Goal: Navigation & Orientation: Find specific page/section

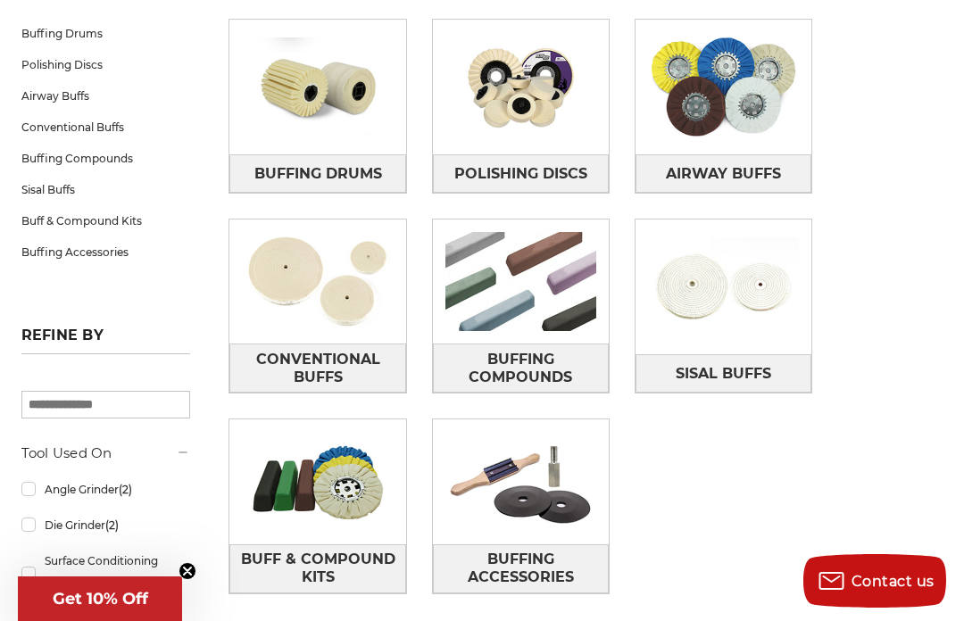
click at [753, 376] on span "Sisal Buffs" at bounding box center [722, 374] width 95 height 30
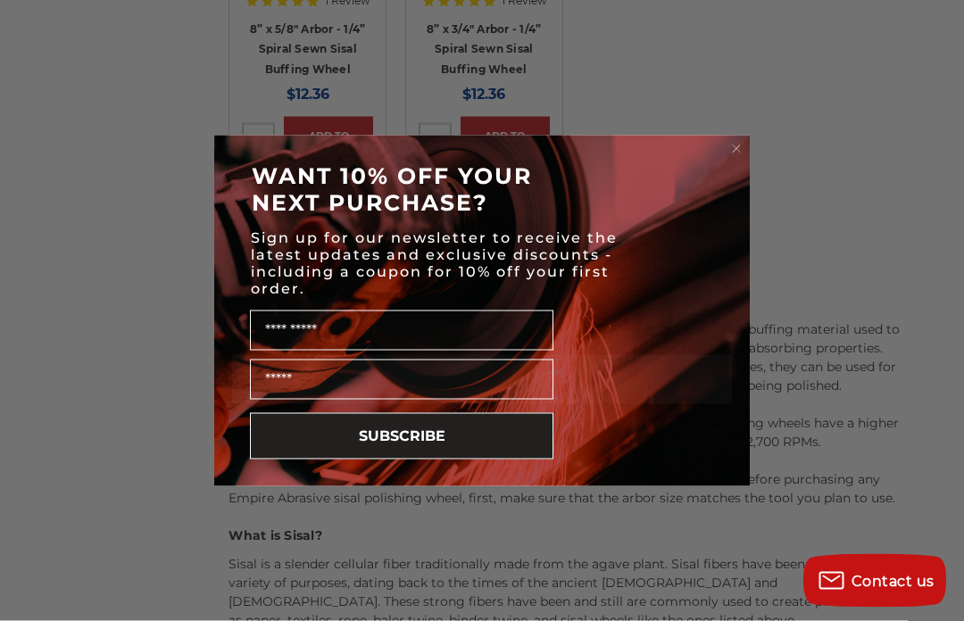
click at [741, 157] on circle "Close dialog" at bounding box center [736, 148] width 17 height 17
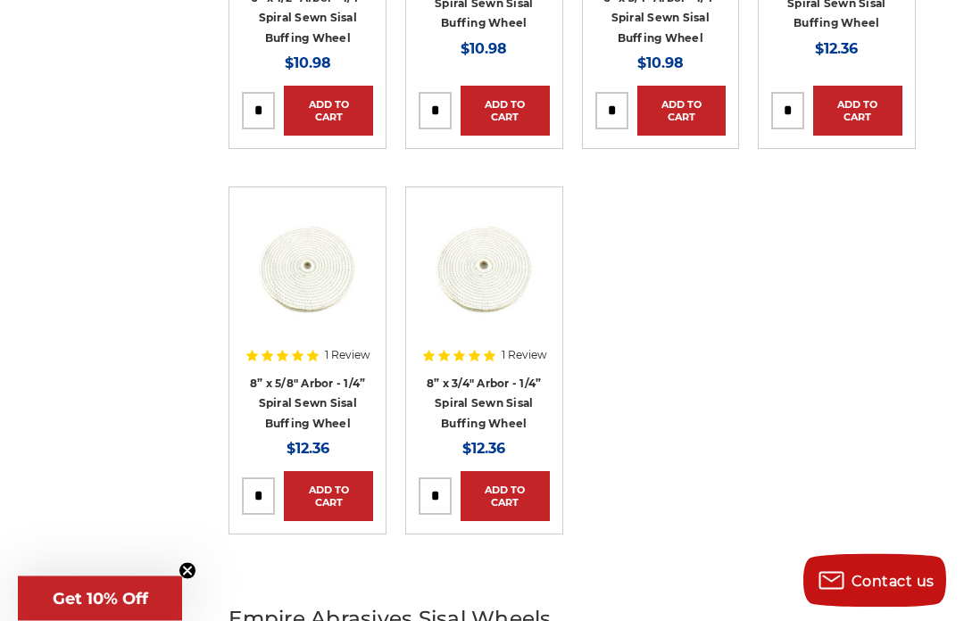
scroll to position [534, 0]
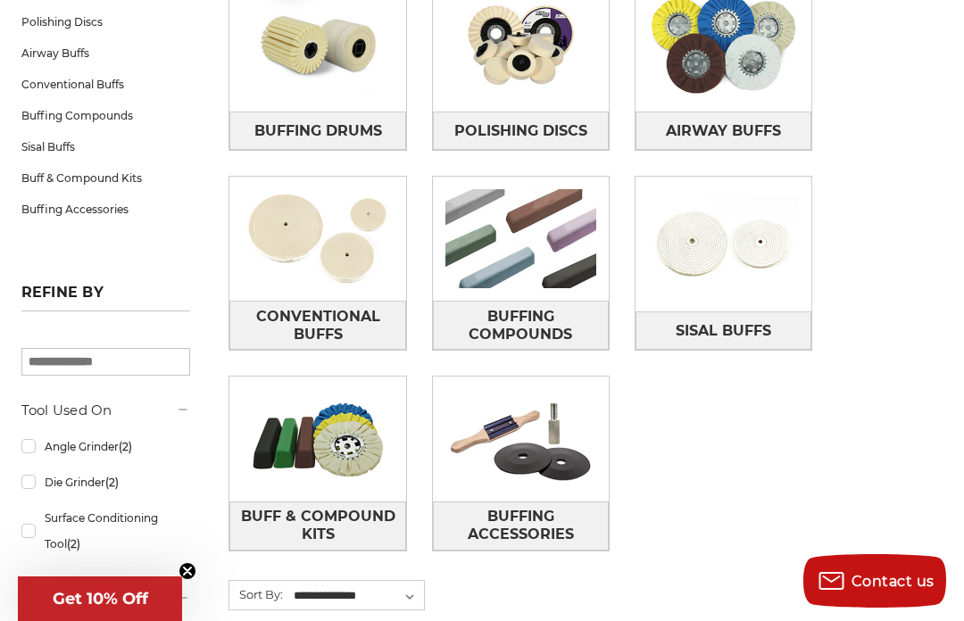
click at [351, 314] on span "Conventional Buffs" at bounding box center [317, 326] width 174 height 48
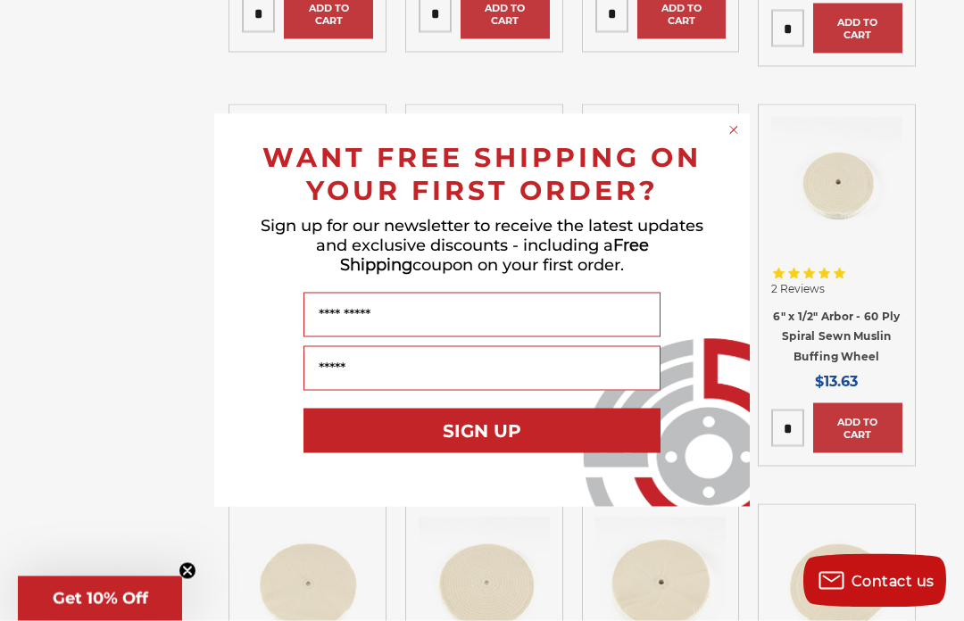
scroll to position [692, 0]
click at [735, 139] on circle "Close dialog" at bounding box center [733, 130] width 17 height 17
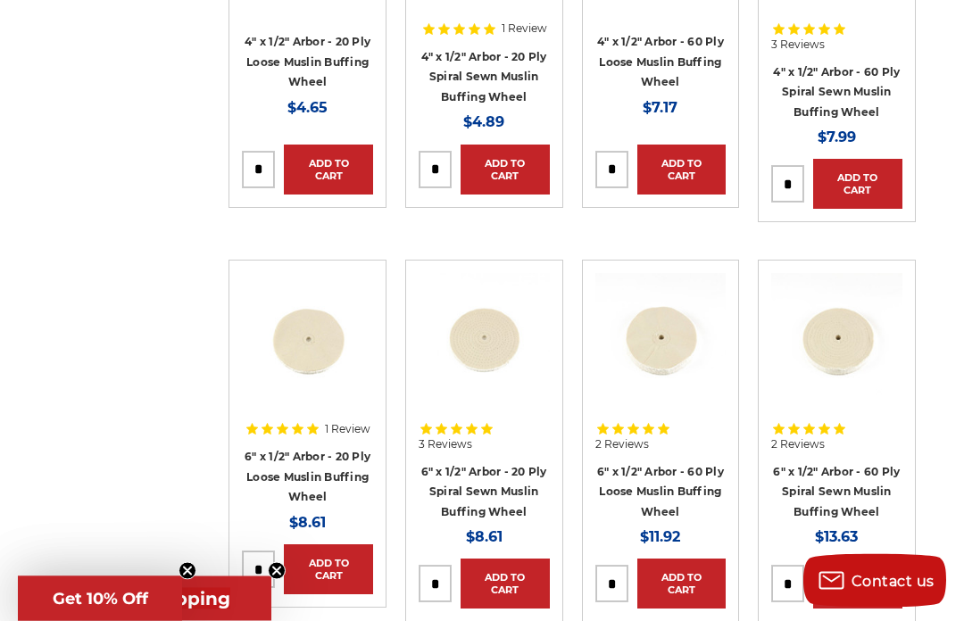
scroll to position [517, 0]
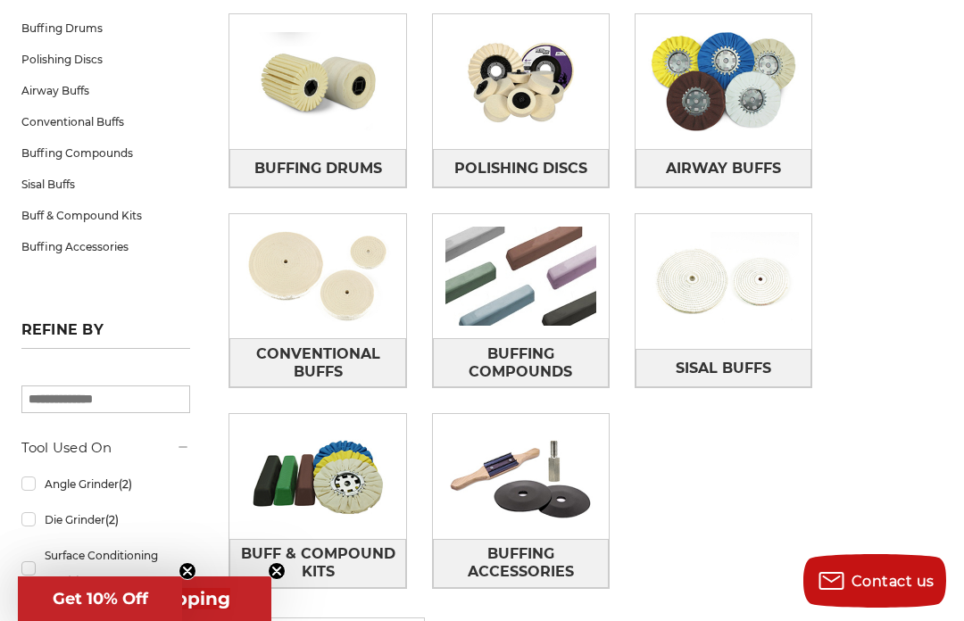
scroll to position [327, 0]
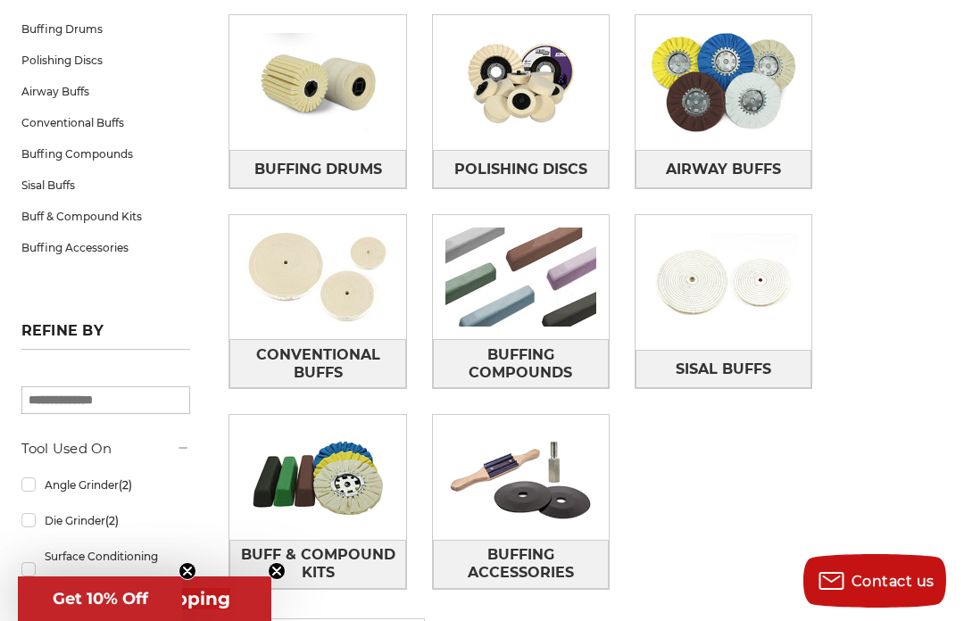
click at [560, 551] on span "Buffing Accessories" at bounding box center [521, 564] width 174 height 48
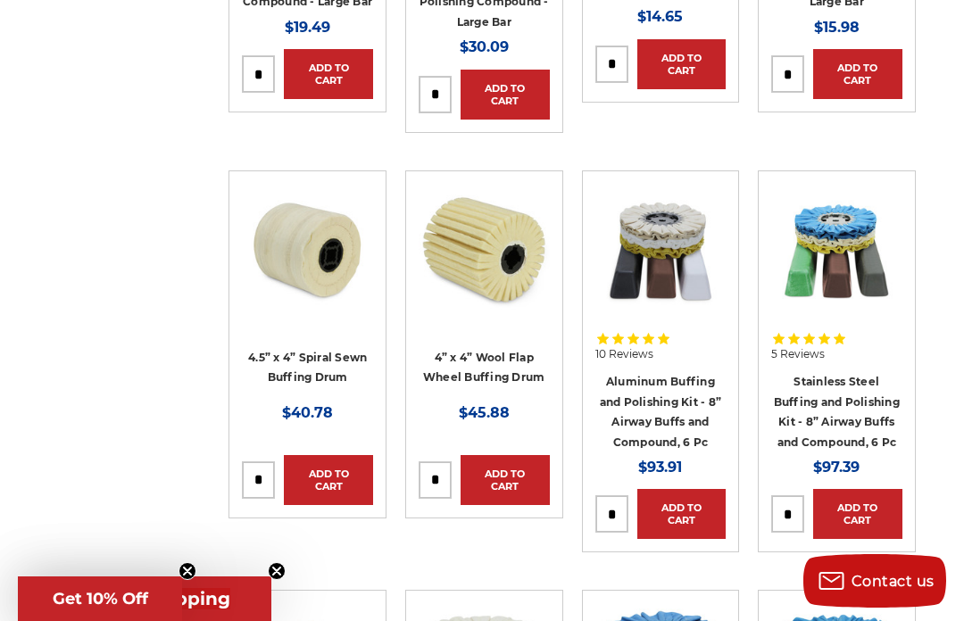
scroll to position [5641, 0]
